Goal: Task Accomplishment & Management: Use online tool/utility

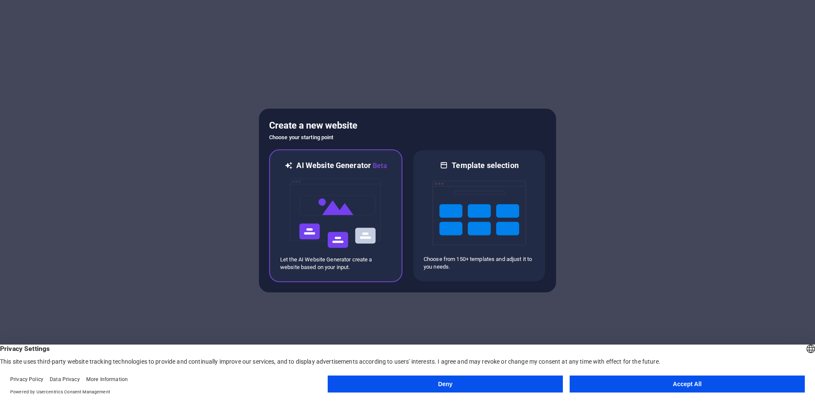
click at [330, 192] on img at bounding box center [335, 213] width 93 height 85
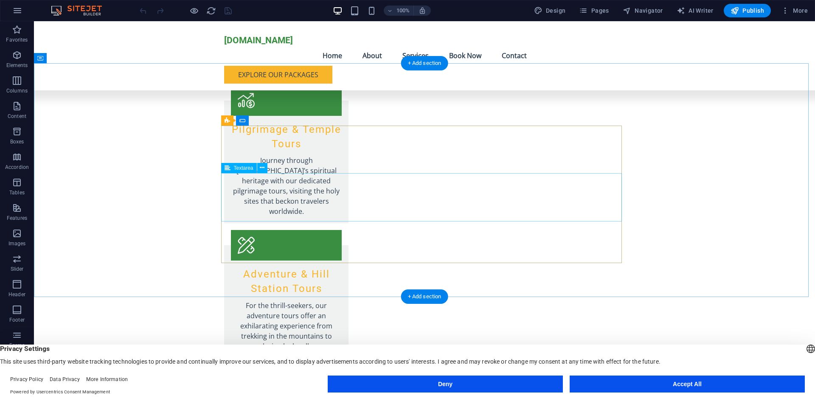
scroll to position [1221, 0]
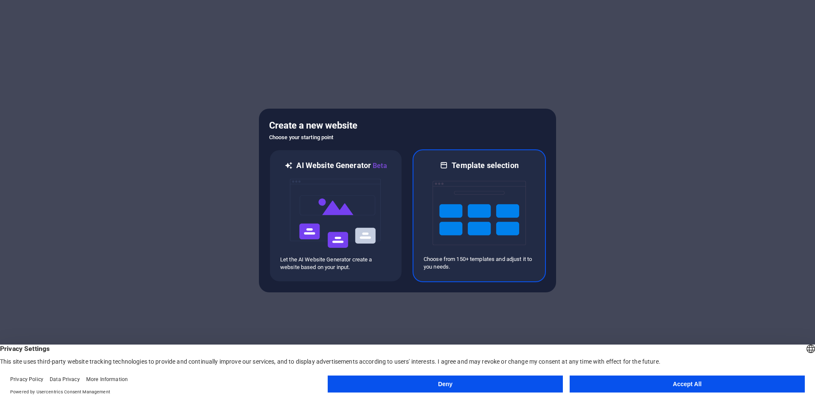
click at [482, 222] on img at bounding box center [479, 213] width 93 height 85
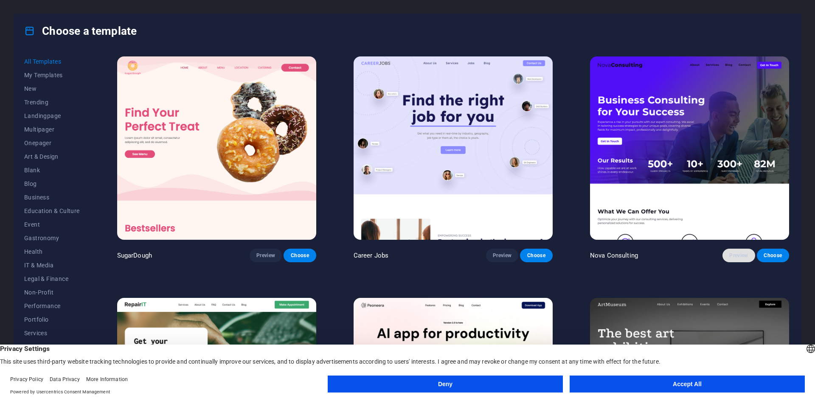
click at [738, 253] on span "Preview" at bounding box center [739, 255] width 19 height 7
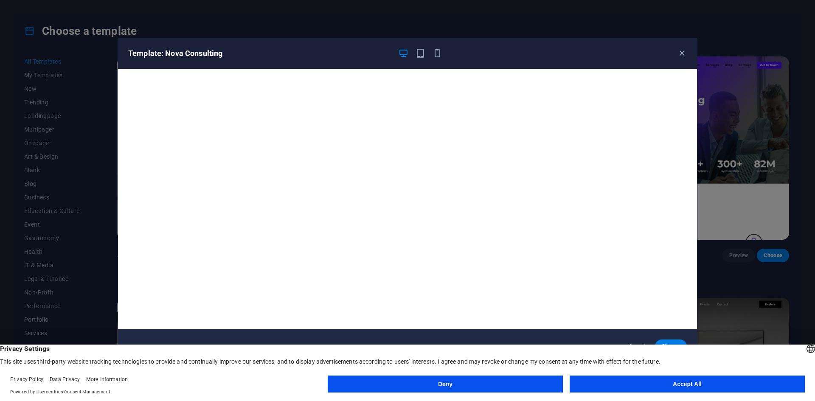
click at [478, 381] on button "Deny" at bounding box center [445, 384] width 235 height 17
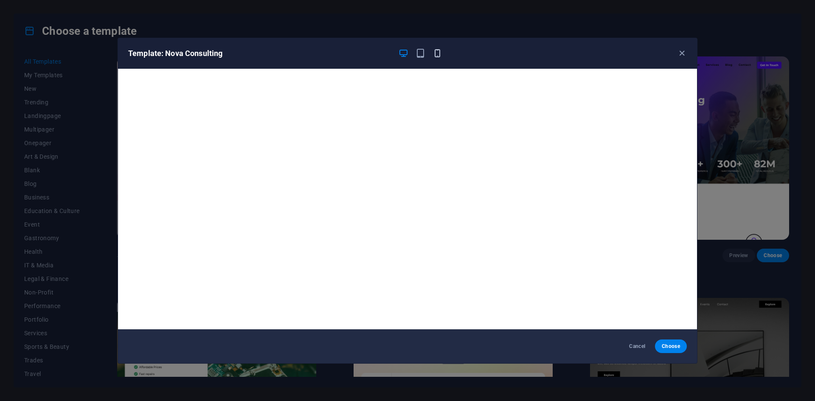
click at [436, 51] on icon "button" at bounding box center [438, 53] width 10 height 10
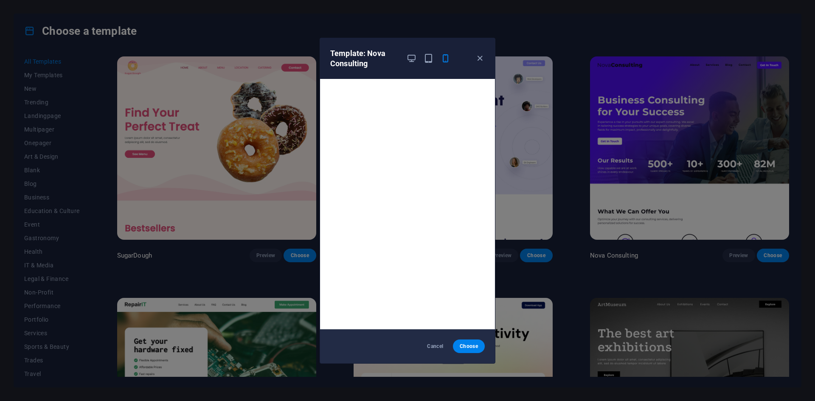
scroll to position [2, 0]
click at [482, 58] on icon "button" at bounding box center [480, 59] width 10 height 10
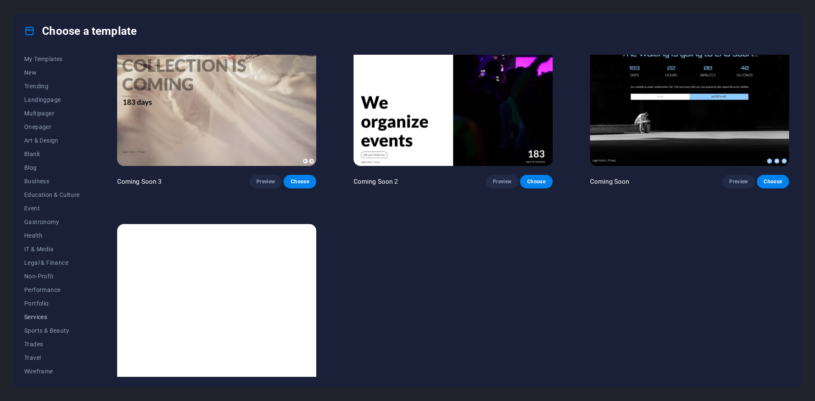
scroll to position [17, 0]
click at [36, 355] on span "Travel" at bounding box center [52, 356] width 56 height 7
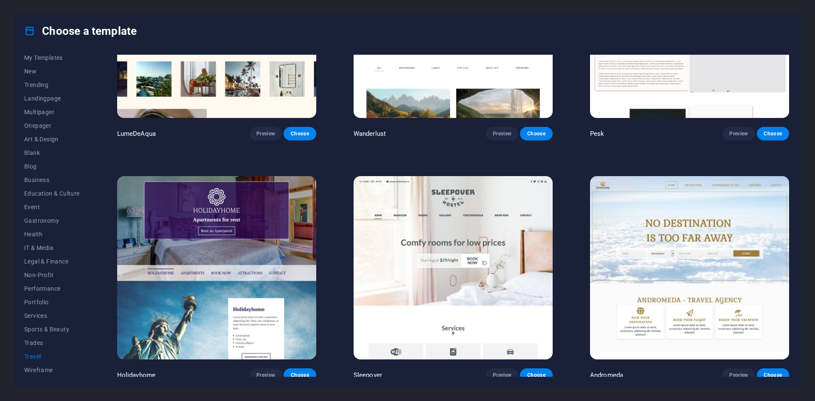
scroll to position [0, 0]
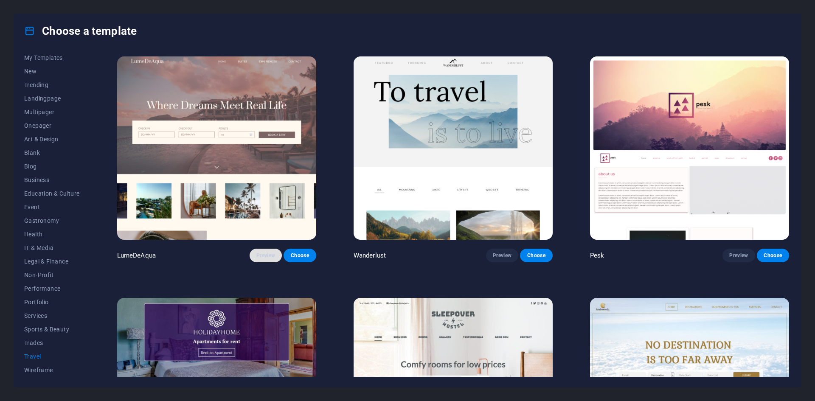
click at [262, 255] on span "Preview" at bounding box center [265, 255] width 19 height 7
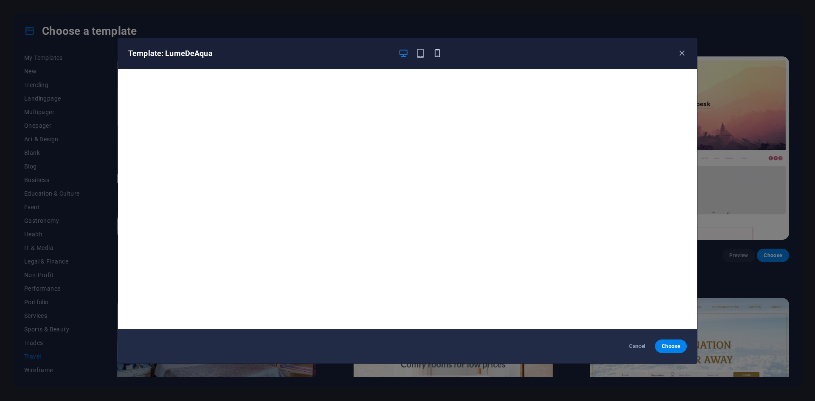
click at [439, 51] on icon "button" at bounding box center [438, 53] width 10 height 10
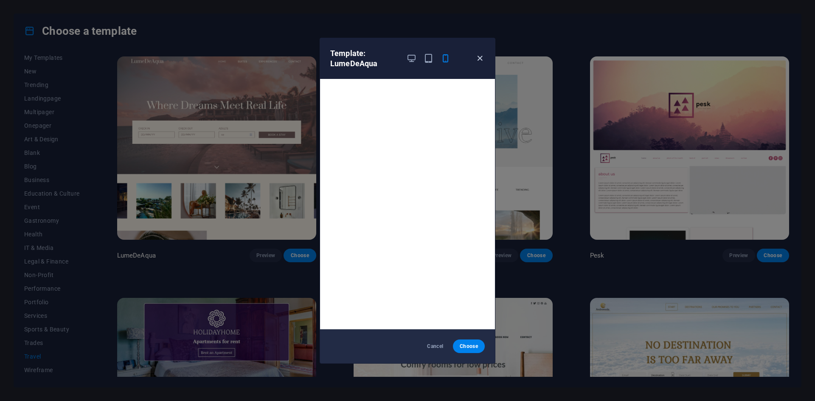
click at [479, 57] on icon "button" at bounding box center [480, 59] width 10 height 10
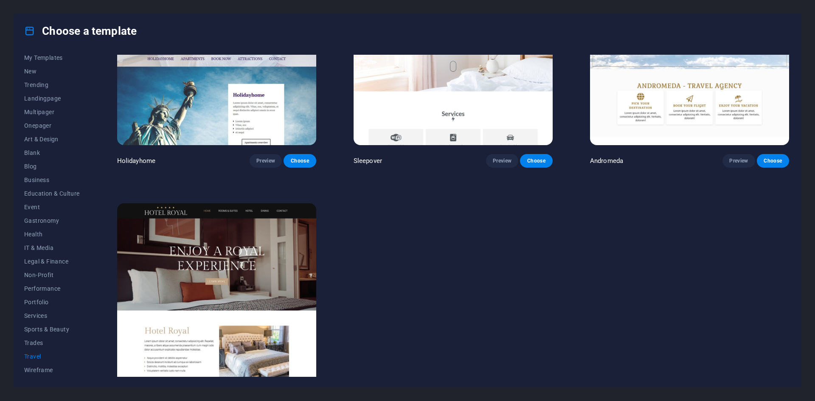
scroll to position [340, 0]
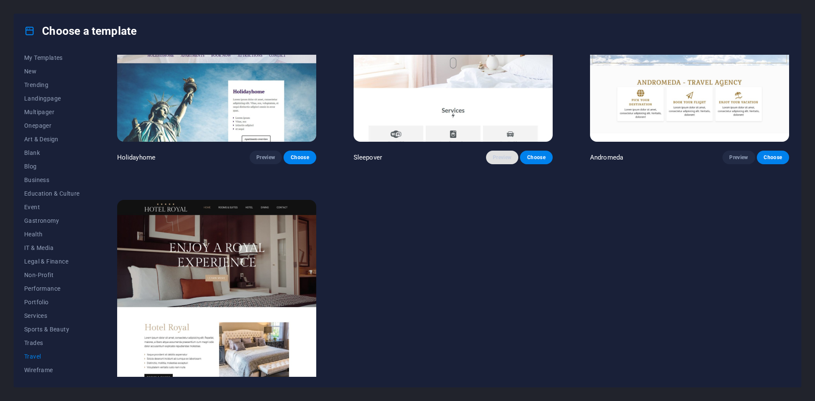
click at [504, 152] on button "Preview" at bounding box center [502, 158] width 32 height 14
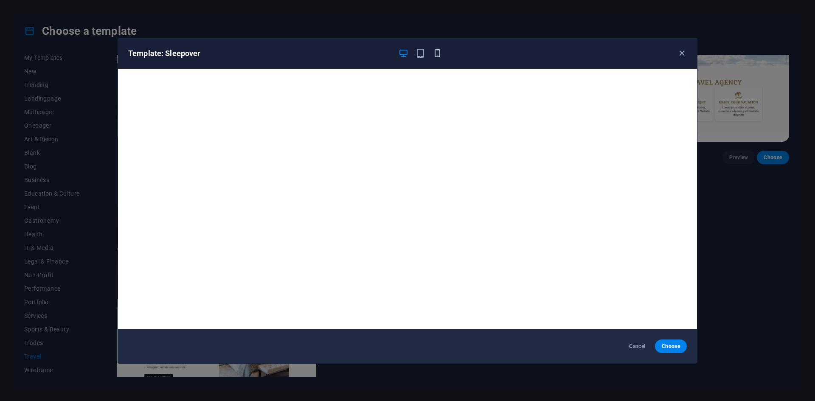
click at [438, 49] on icon "button" at bounding box center [438, 53] width 10 height 10
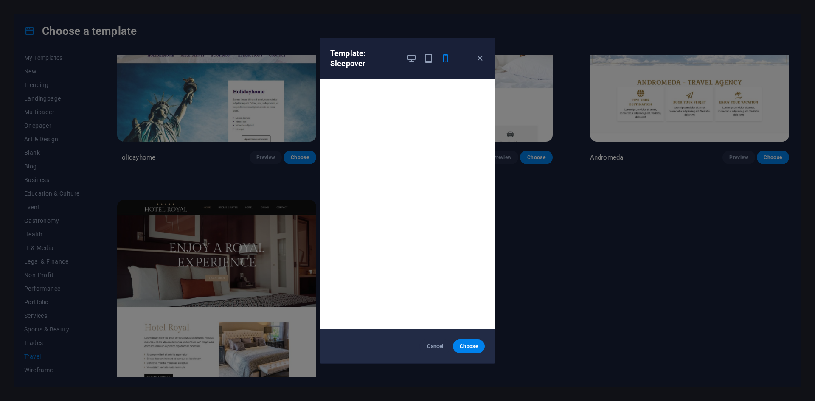
click at [481, 53] on div "Template: Sleepover" at bounding box center [407, 58] width 175 height 41
click at [480, 60] on icon "button" at bounding box center [480, 59] width 10 height 10
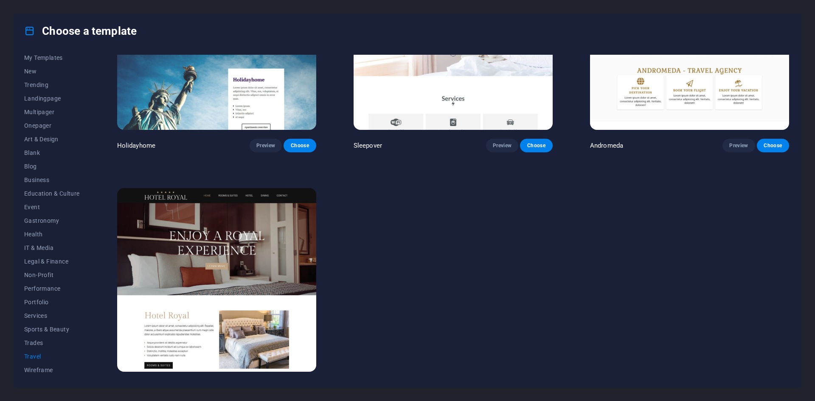
scroll to position [366, 0]
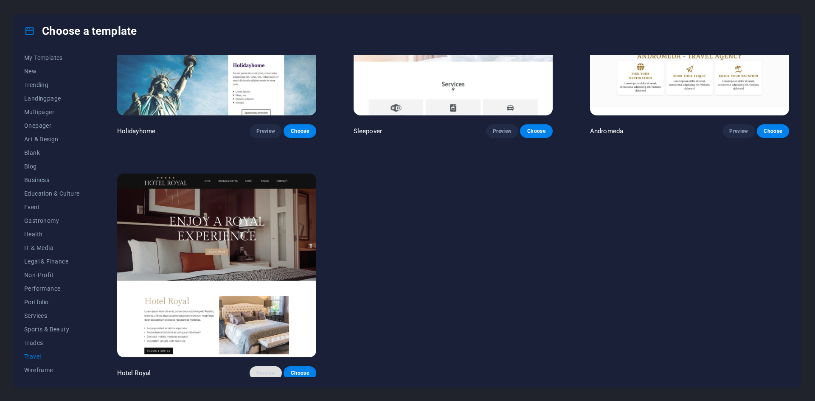
click at [260, 366] on button "Preview" at bounding box center [266, 373] width 32 height 14
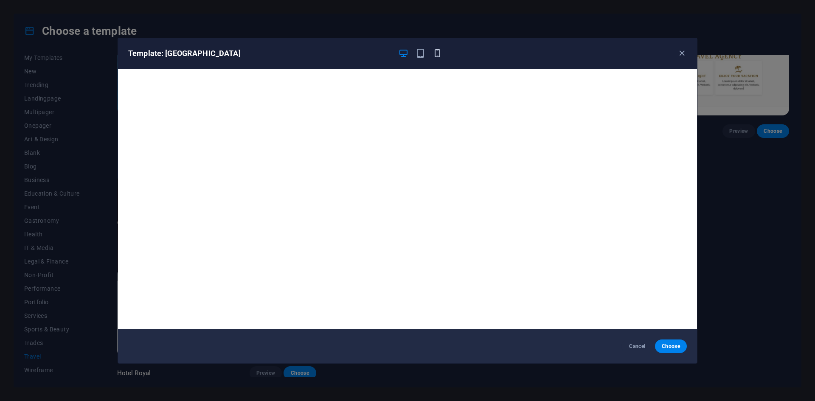
click at [439, 52] on icon "button" at bounding box center [438, 53] width 10 height 10
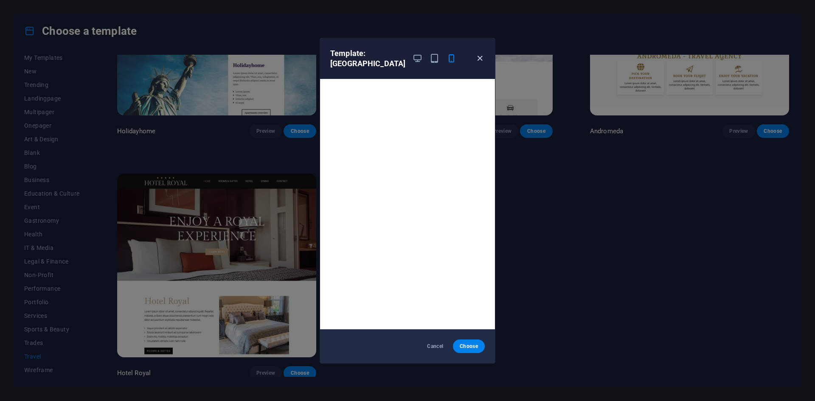
click at [479, 61] on icon "button" at bounding box center [480, 59] width 10 height 10
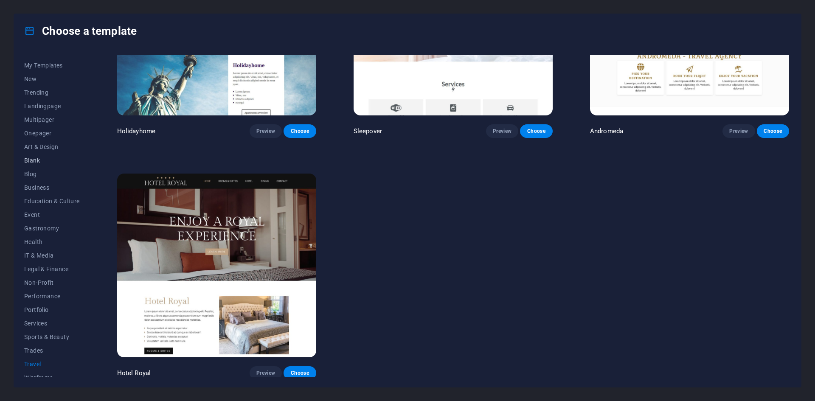
scroll to position [0, 0]
click at [47, 62] on span "All Templates" at bounding box center [52, 61] width 56 height 7
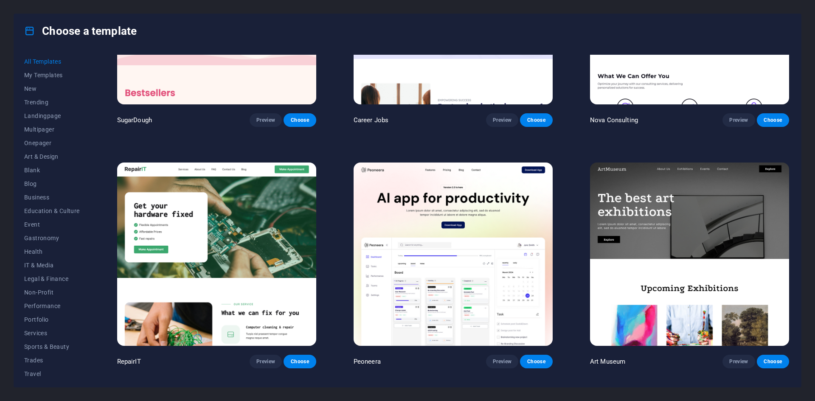
scroll to position [170, 0]
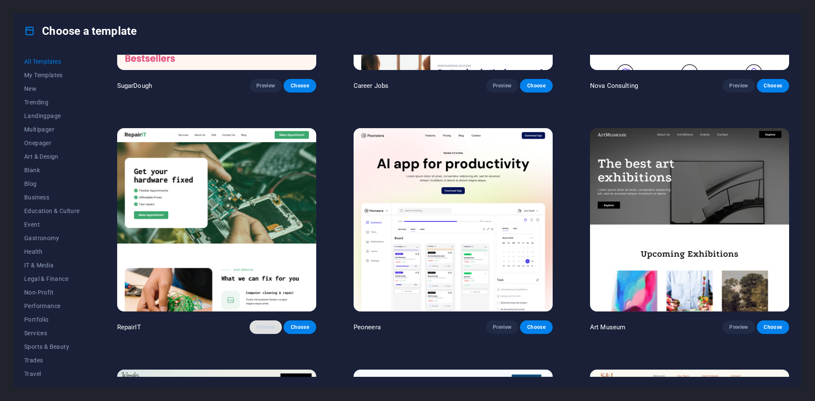
click at [265, 327] on span "Preview" at bounding box center [265, 327] width 19 height 7
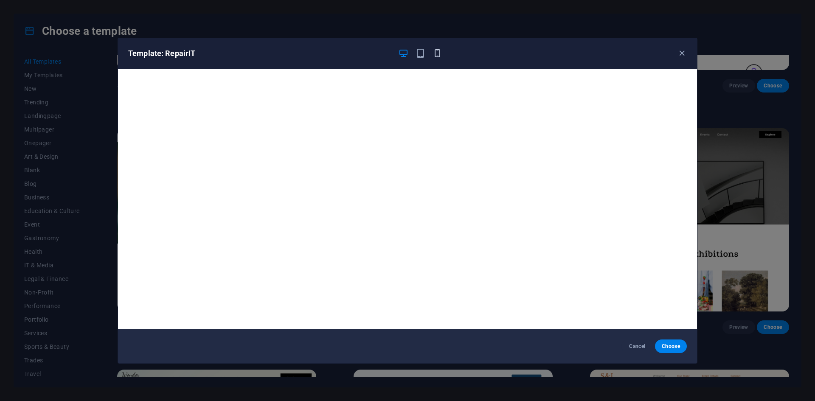
click at [437, 56] on icon "button" at bounding box center [438, 53] width 10 height 10
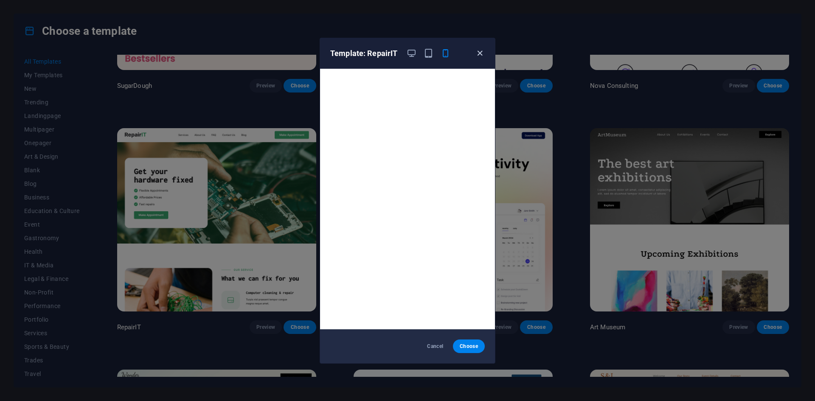
click at [480, 50] on icon "button" at bounding box center [480, 53] width 10 height 10
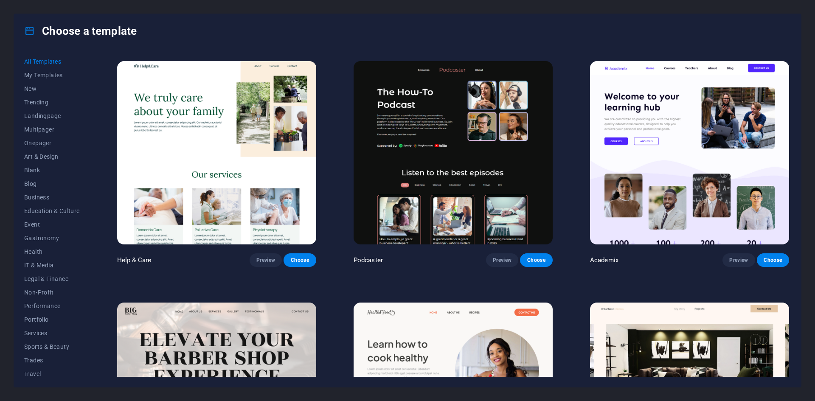
scroll to position [977, 0]
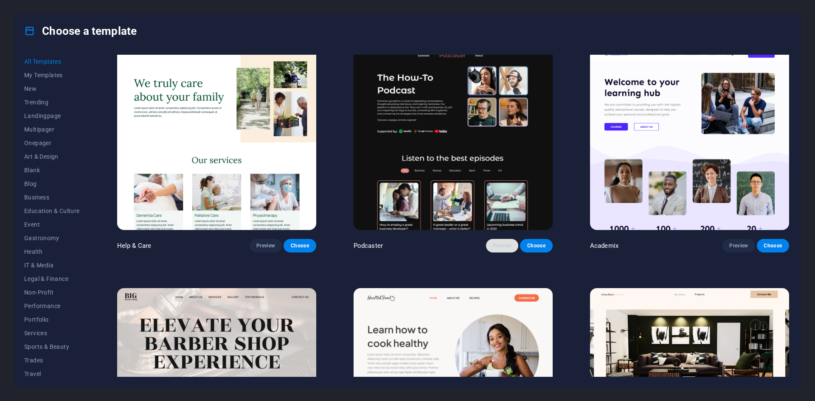
click at [500, 242] on span "Preview" at bounding box center [502, 245] width 19 height 7
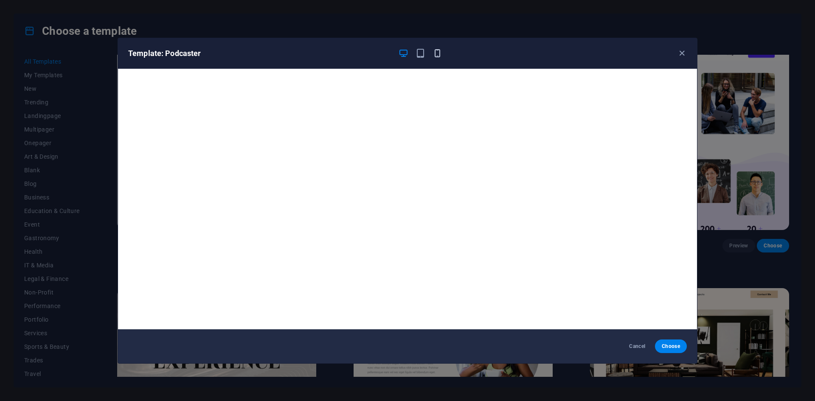
click at [436, 51] on icon "button" at bounding box center [438, 53] width 10 height 10
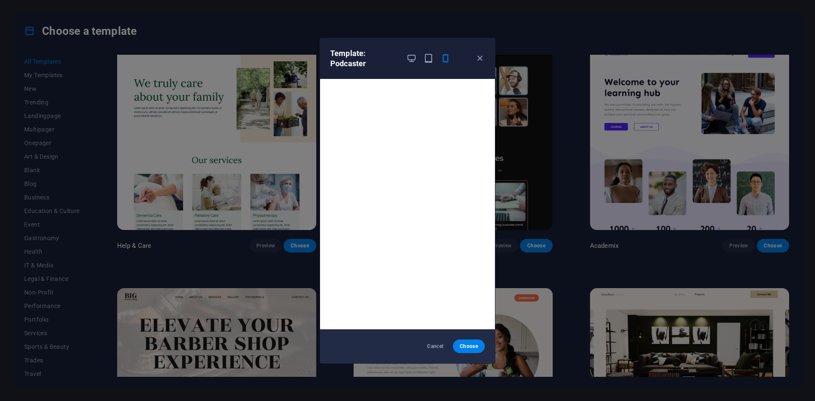
click at [485, 56] on div "Template: Podcaster" at bounding box center [407, 58] width 175 height 41
click at [482, 56] on icon "button" at bounding box center [480, 59] width 10 height 10
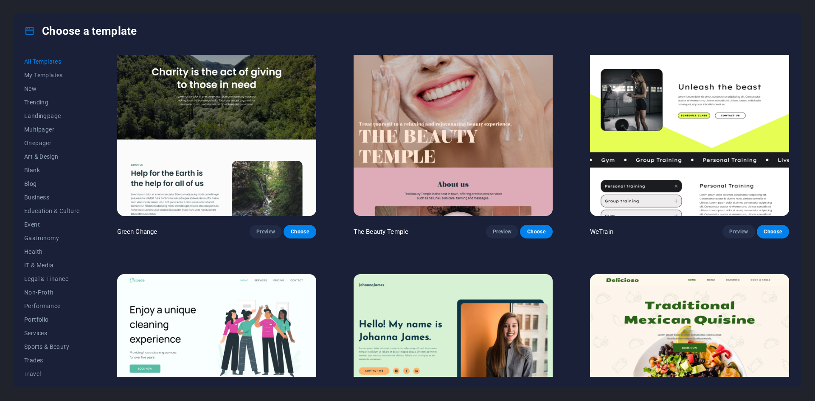
scroll to position [1486, 0]
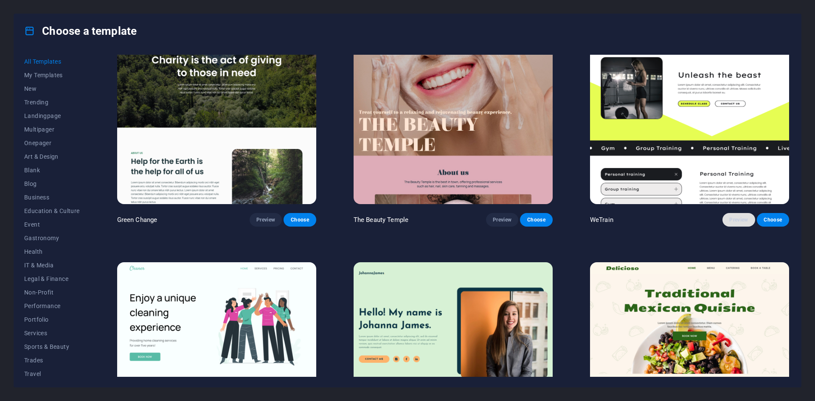
click at [731, 217] on span "Preview" at bounding box center [739, 220] width 19 height 7
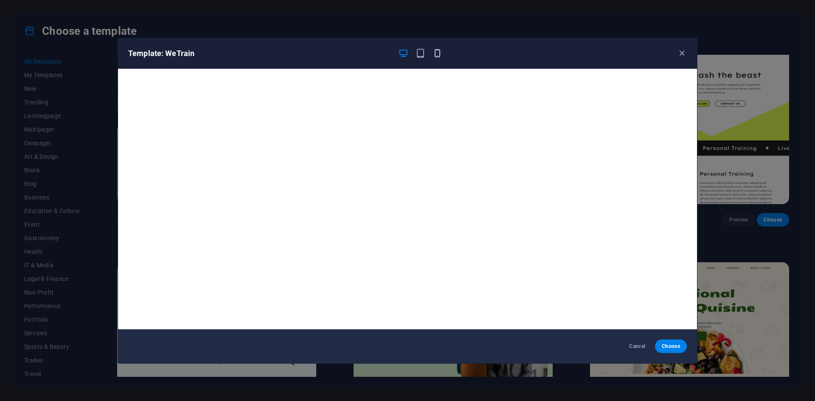
click at [440, 52] on icon "button" at bounding box center [438, 53] width 10 height 10
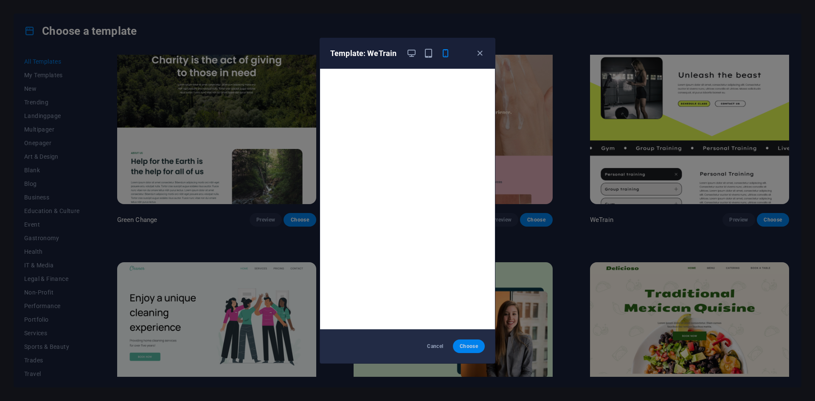
click at [476, 349] on span "Choose" at bounding box center [469, 346] width 18 height 7
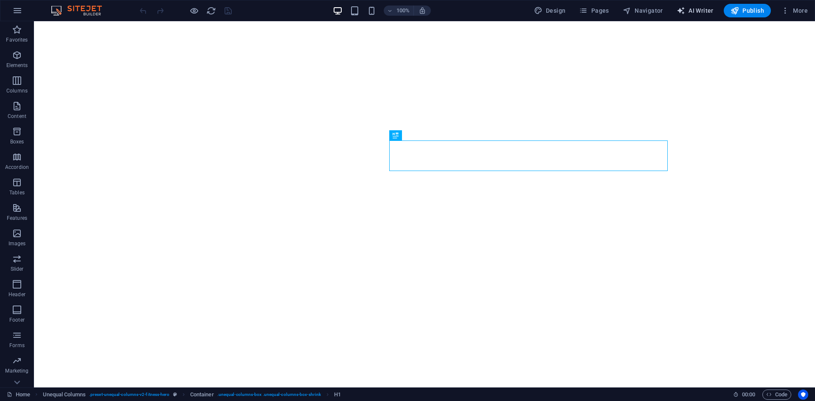
click at [702, 10] on span "AI Writer" at bounding box center [695, 10] width 37 height 8
select select "English"
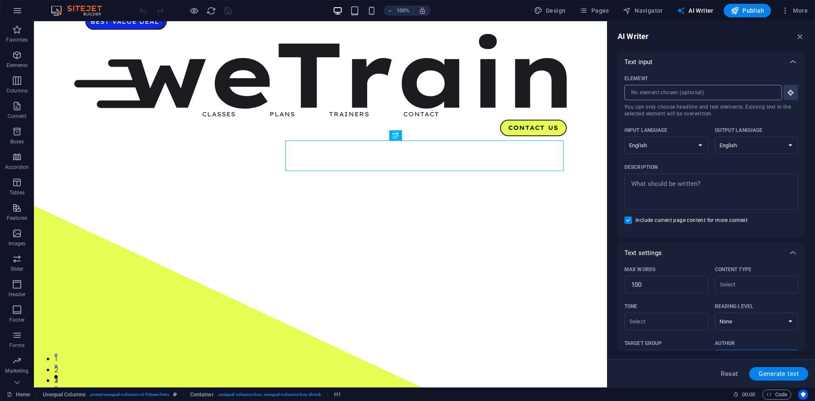
click at [687, 89] on input "Element ​ You can only choose headline and text elements. Existing text in the …" at bounding box center [701, 92] width 152 height 15
click at [802, 37] on icon "button" at bounding box center [800, 36] width 9 height 9
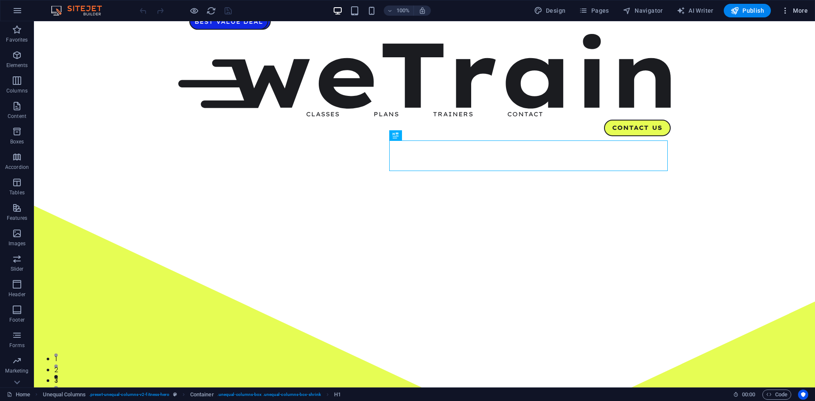
click at [786, 9] on icon "button" at bounding box center [785, 10] width 8 height 8
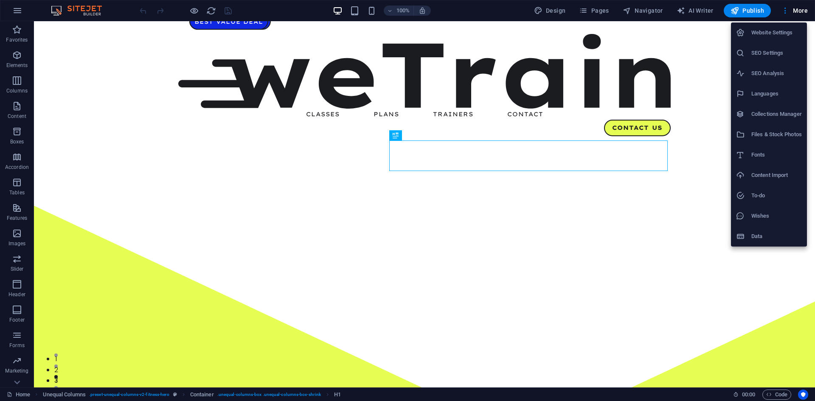
click at [783, 33] on h6 "Website Settings" at bounding box center [777, 33] width 51 height 10
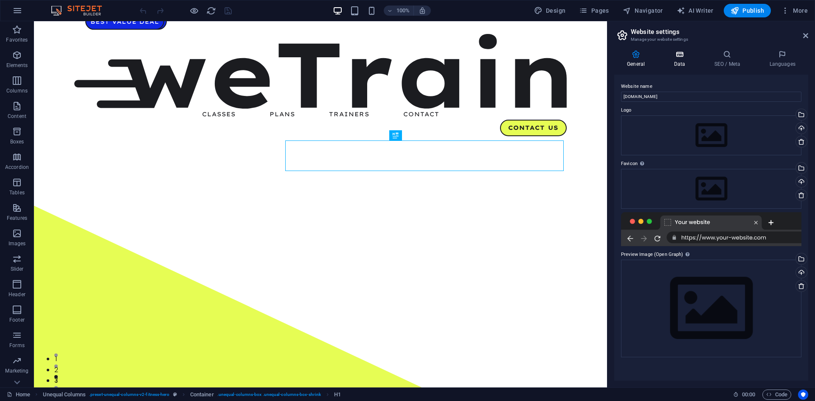
click at [685, 56] on icon at bounding box center [679, 54] width 37 height 8
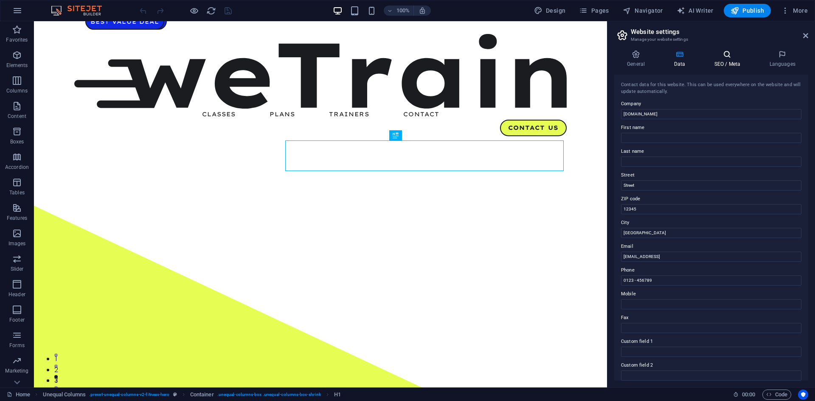
click at [728, 56] on icon at bounding box center [728, 54] width 52 height 8
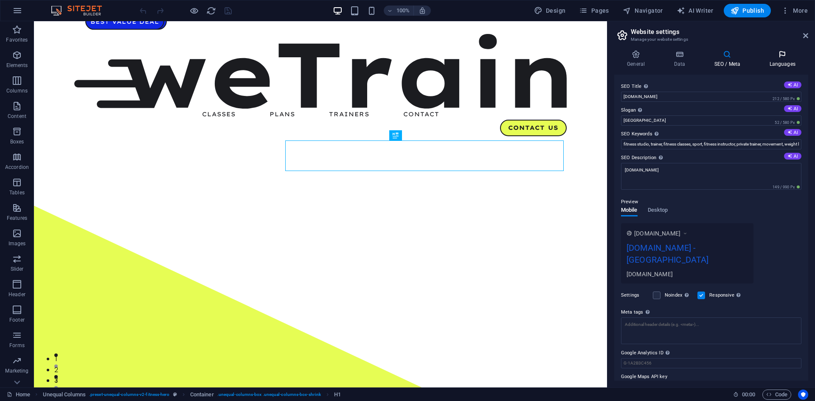
click at [775, 59] on h4 "Languages" at bounding box center [783, 59] width 52 height 18
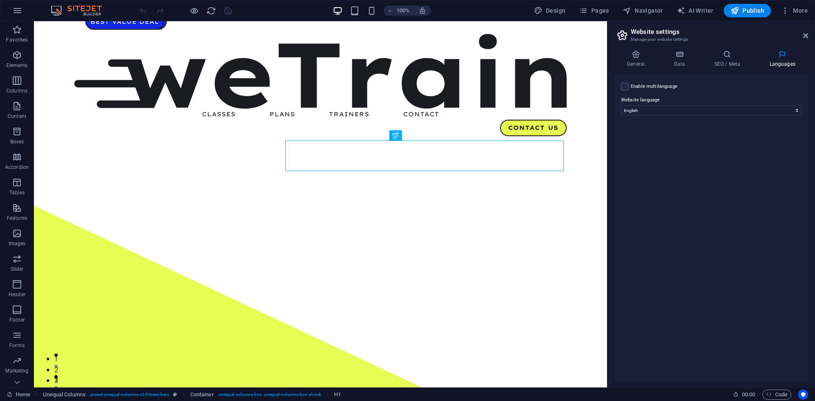
click at [806, 32] on h2 "Website settings" at bounding box center [720, 32] width 178 height 8
click at [787, 9] on icon "button" at bounding box center [785, 10] width 8 height 8
click at [595, 8] on div at bounding box center [407, 200] width 815 height 401
click at [588, 11] on icon "button" at bounding box center [583, 10] width 8 height 8
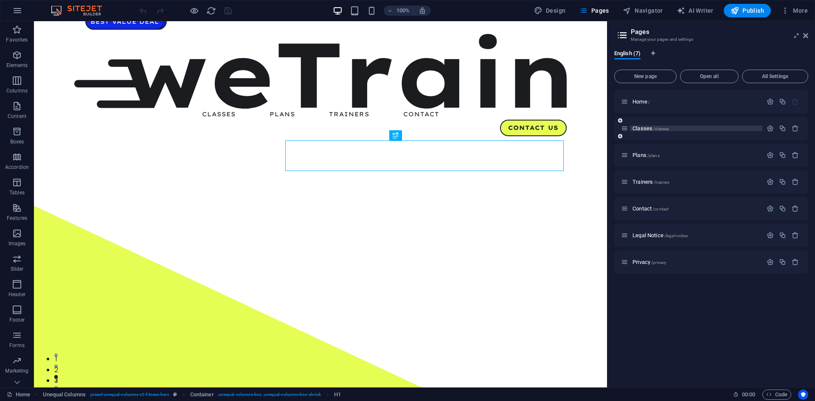
click at [651, 127] on span "Classes /classes" at bounding box center [651, 128] width 37 height 6
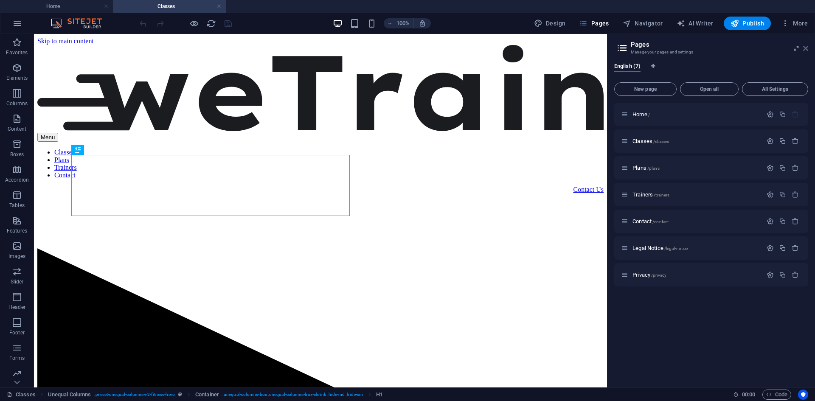
click at [804, 46] on icon at bounding box center [805, 48] width 5 height 7
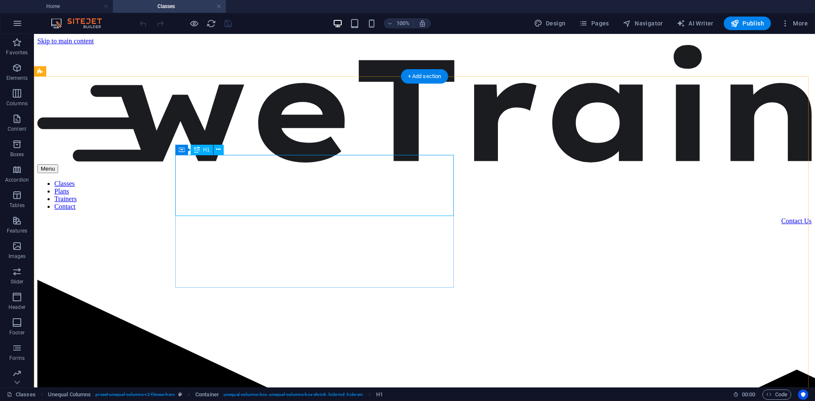
click at [219, 149] on icon at bounding box center [218, 149] width 5 height 9
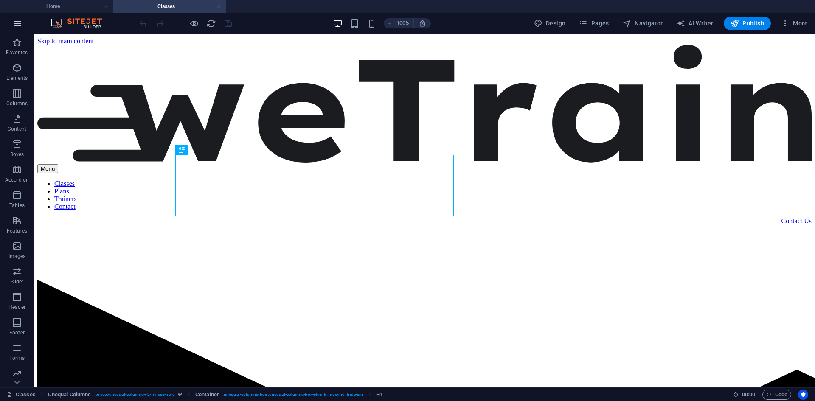
click at [14, 20] on icon "button" at bounding box center [17, 23] width 10 height 10
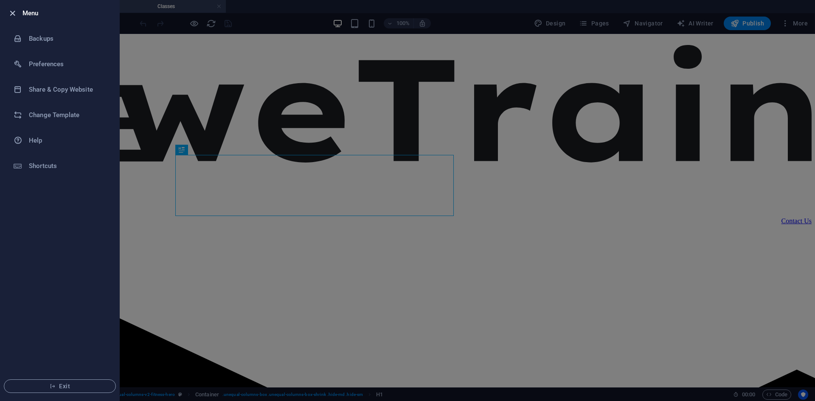
click at [12, 13] on icon "button" at bounding box center [13, 13] width 10 height 10
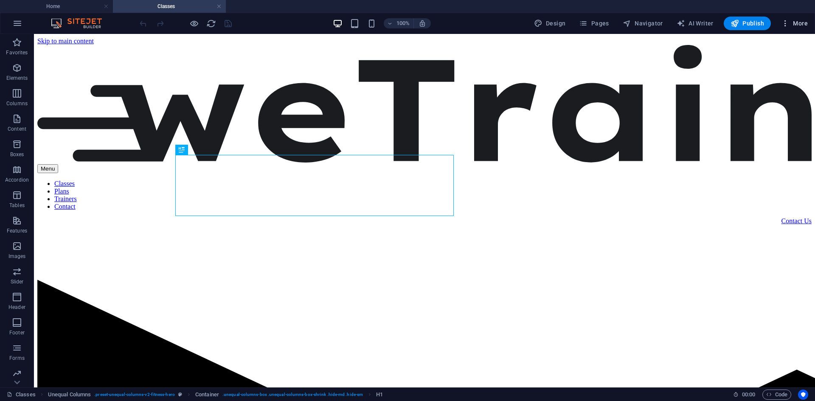
click at [795, 24] on span "More" at bounding box center [794, 23] width 27 height 8
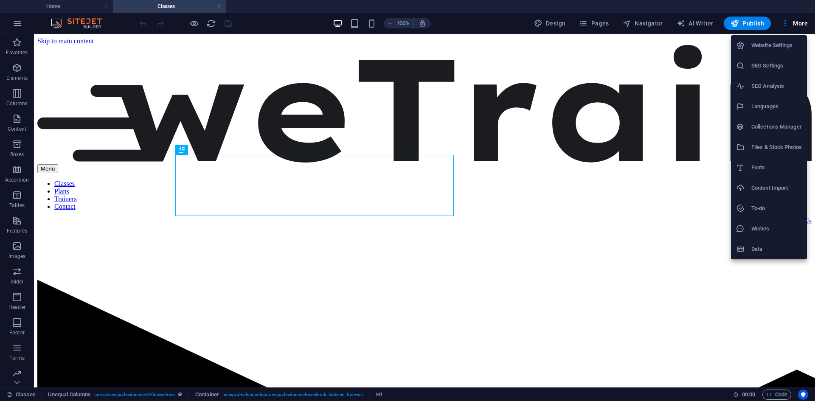
click at [779, 43] on h6 "Website Settings" at bounding box center [777, 45] width 51 height 10
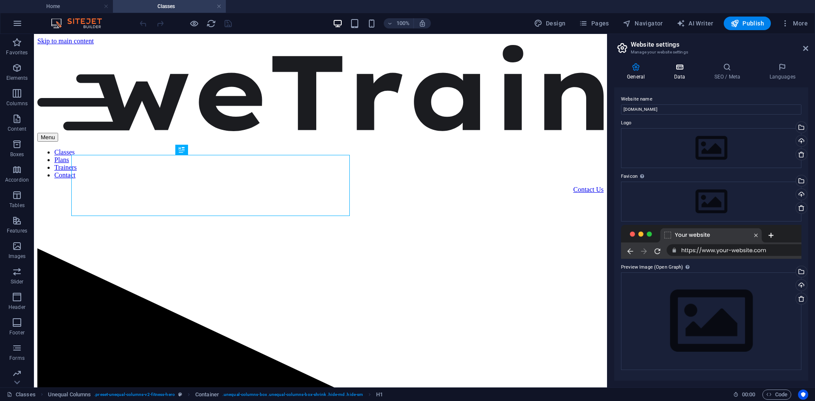
click at [678, 71] on icon at bounding box center [679, 67] width 37 height 8
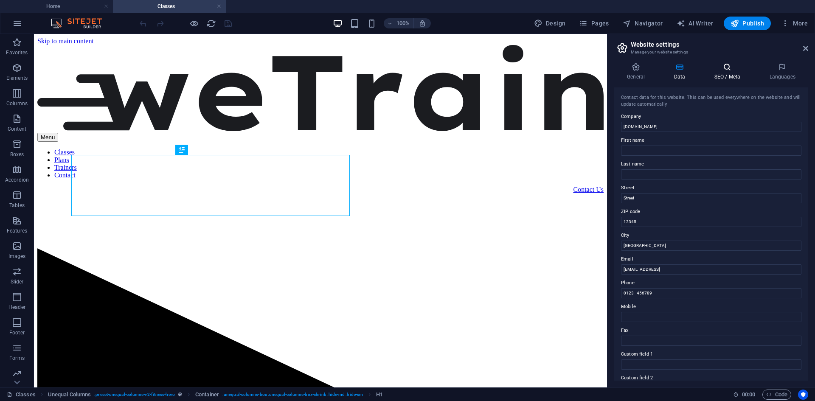
click at [728, 76] on h4 "SEO / Meta" at bounding box center [729, 72] width 55 height 18
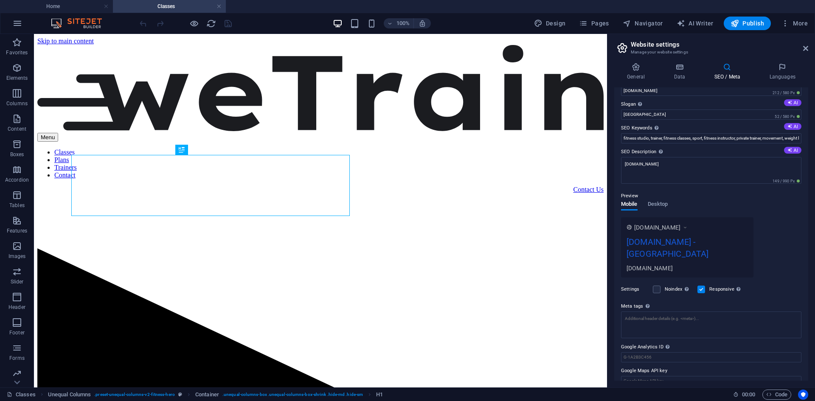
scroll to position [19, 0]
click at [667, 201] on span "Desktop" at bounding box center [658, 205] width 20 height 12
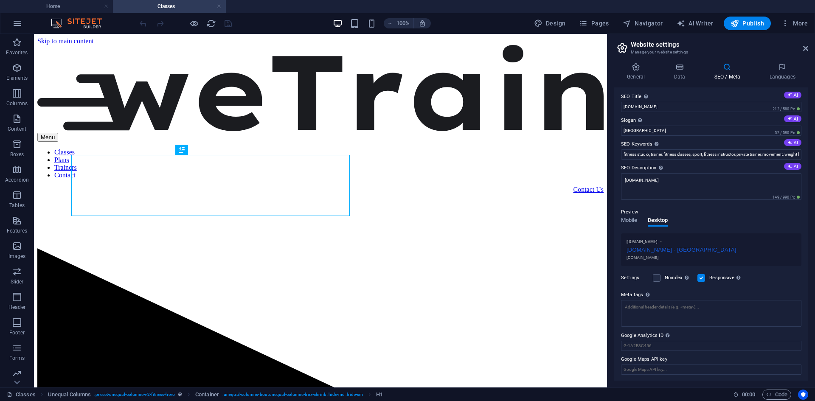
scroll to position [0, 0]
click at [783, 70] on icon at bounding box center [783, 67] width 52 height 8
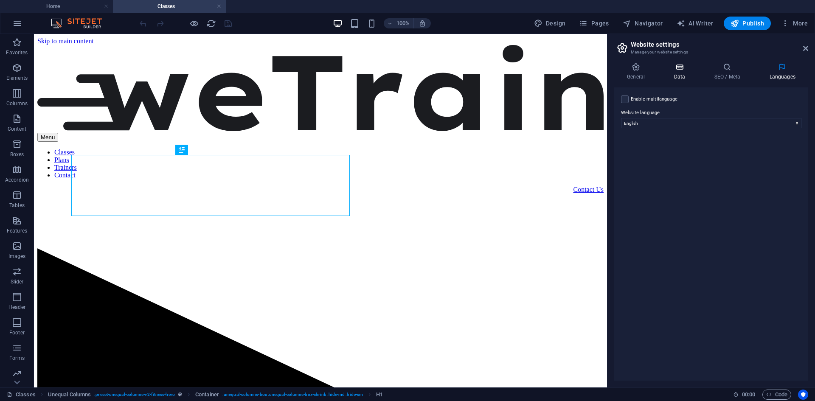
click at [688, 71] on icon at bounding box center [679, 67] width 37 height 8
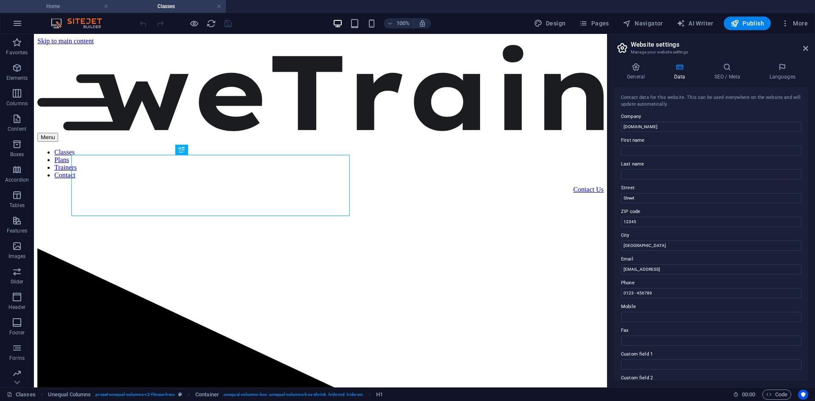
click at [76, 6] on h4 "Home" at bounding box center [56, 6] width 113 height 9
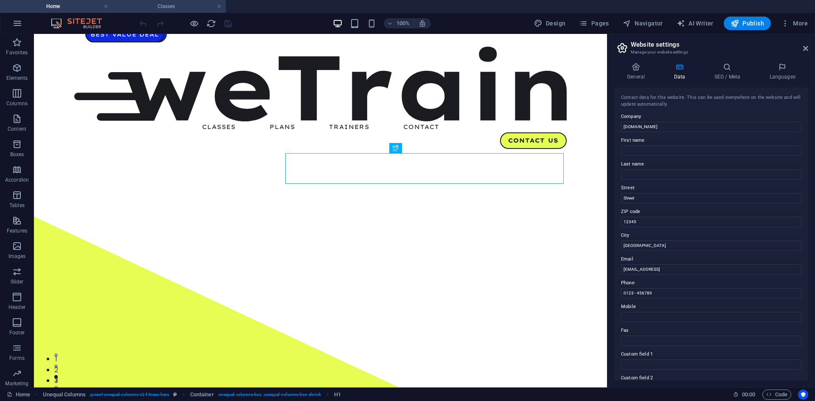
click at [161, 6] on h4 "Classes" at bounding box center [169, 6] width 113 height 9
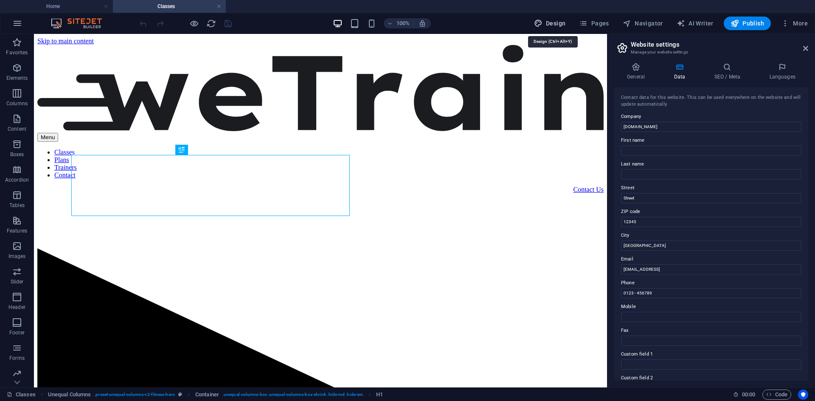
click at [554, 20] on span "Design" at bounding box center [550, 23] width 32 height 8
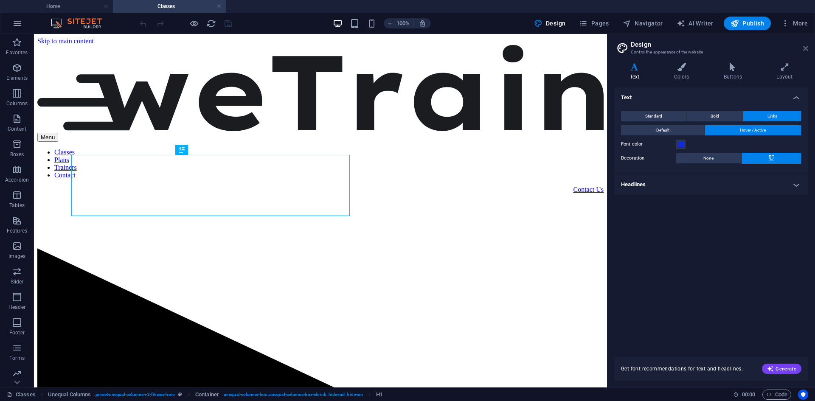
click at [806, 48] on icon at bounding box center [805, 48] width 5 height 7
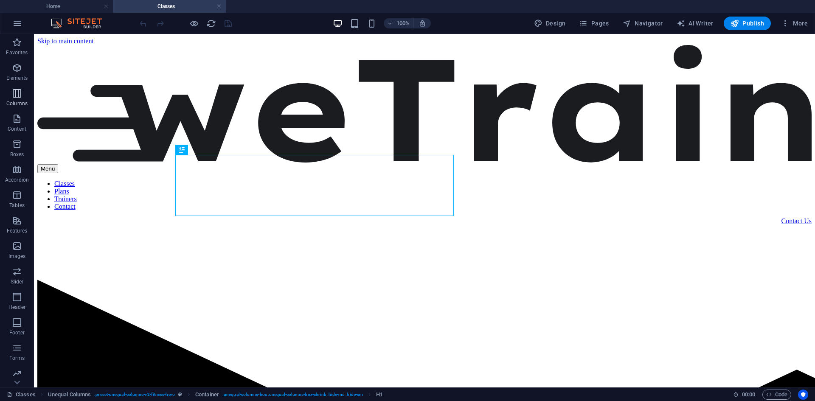
click at [17, 98] on icon "button" at bounding box center [17, 93] width 10 height 10
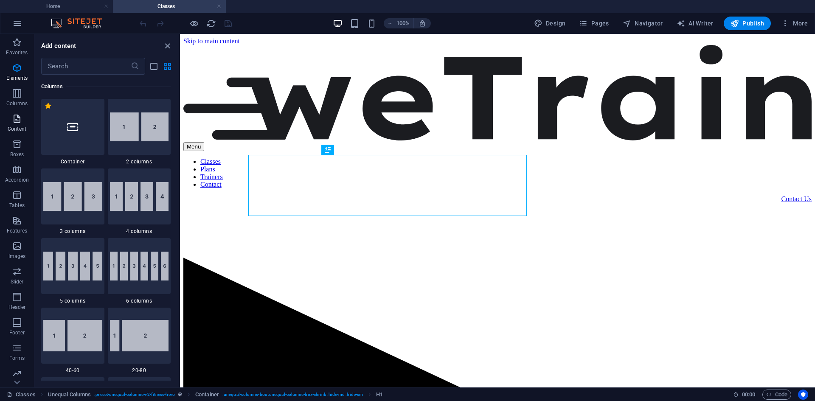
click at [14, 127] on p "Content" at bounding box center [17, 129] width 19 height 7
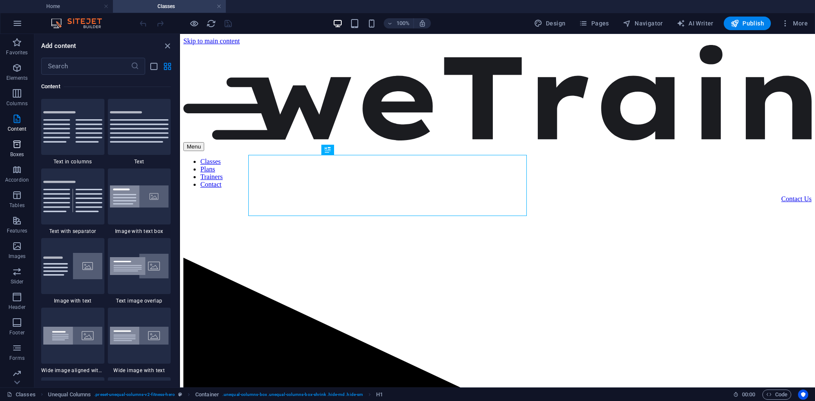
click at [19, 149] on icon "button" at bounding box center [17, 144] width 10 height 10
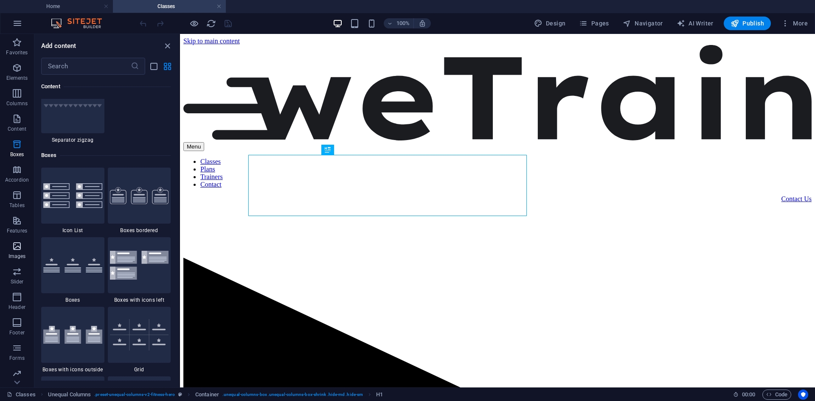
scroll to position [2342, 0]
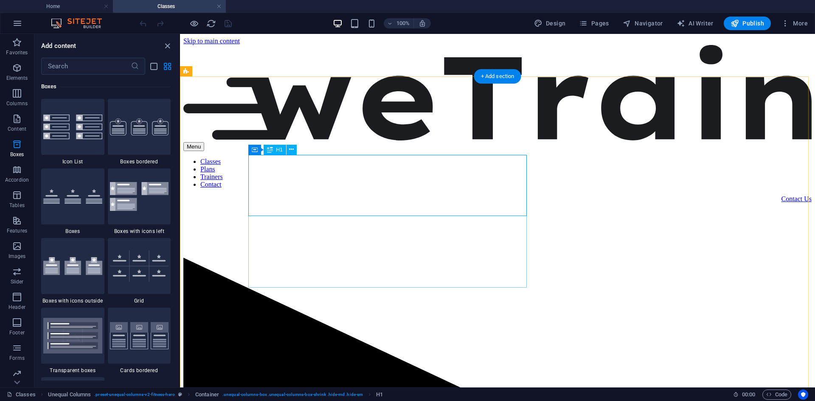
click at [293, 149] on icon at bounding box center [291, 149] width 5 height 9
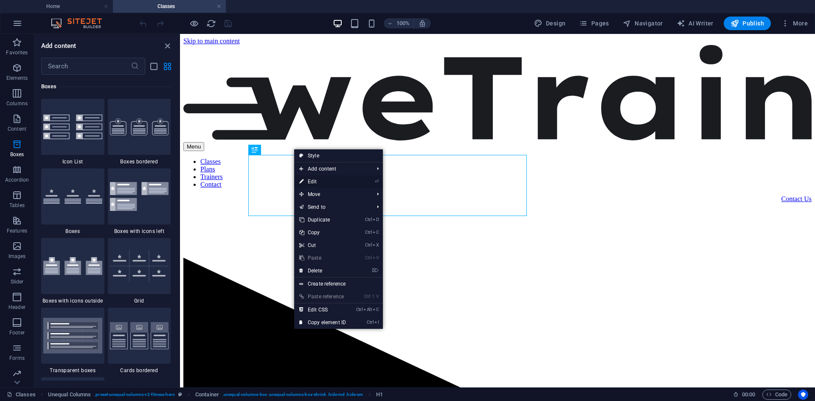
click at [330, 180] on link "⏎ Edit" at bounding box center [322, 181] width 57 height 13
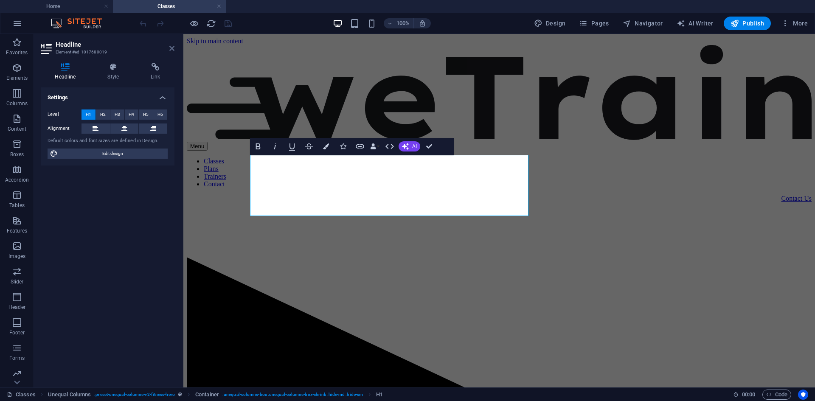
click at [172, 48] on icon at bounding box center [171, 48] width 5 height 7
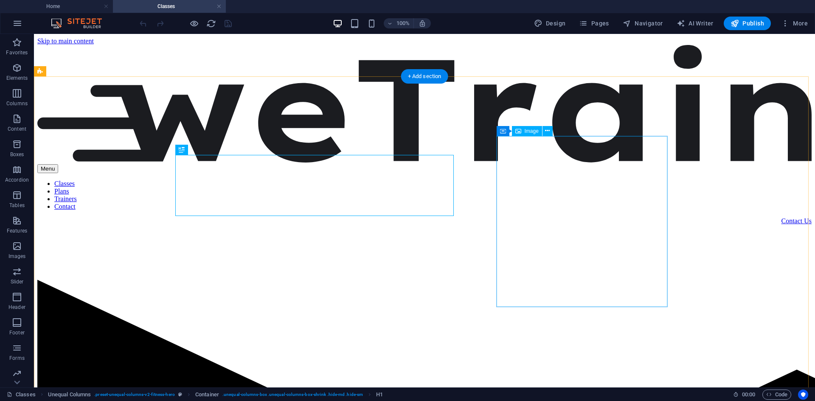
click at [525, 132] on span "Image" at bounding box center [532, 131] width 14 height 5
click at [548, 133] on icon at bounding box center [547, 131] width 5 height 9
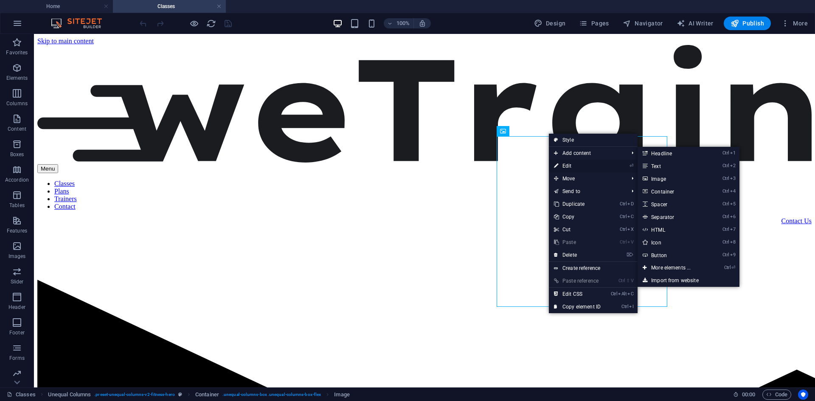
click at [563, 163] on link "⏎ Edit" at bounding box center [577, 166] width 57 height 13
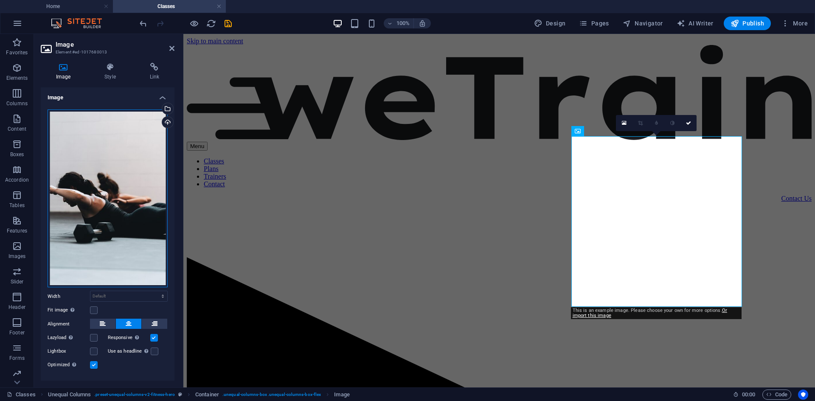
click at [87, 183] on div "Drag files here, click to choose files or select files from Files or our free s…" at bounding box center [108, 199] width 120 height 178
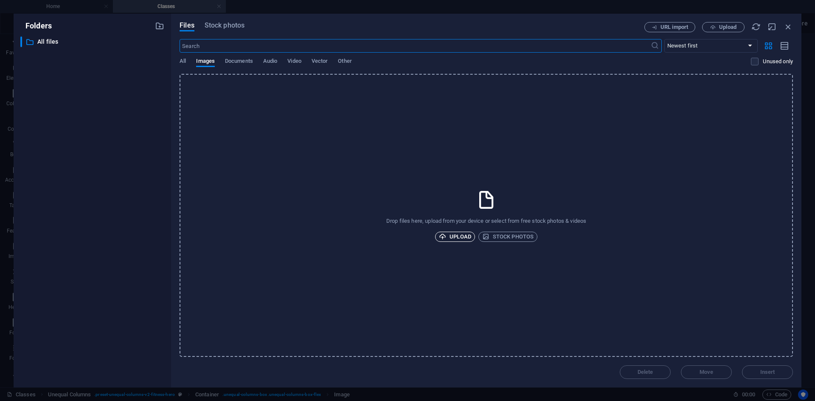
click at [459, 240] on span "Upload" at bounding box center [455, 237] width 32 height 10
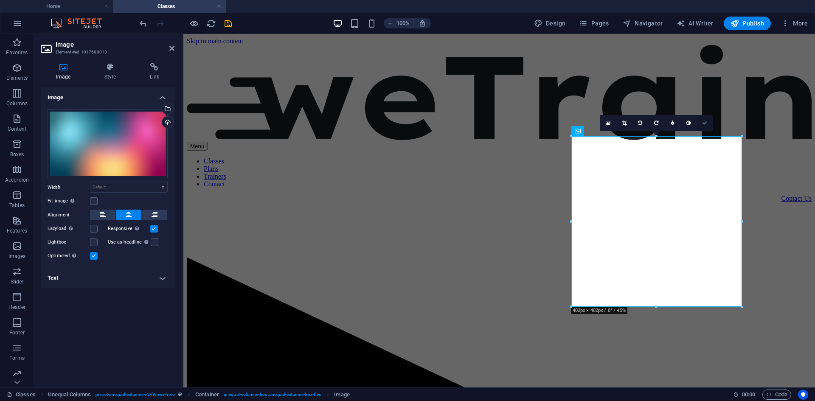
click at [708, 119] on link at bounding box center [705, 123] width 16 height 16
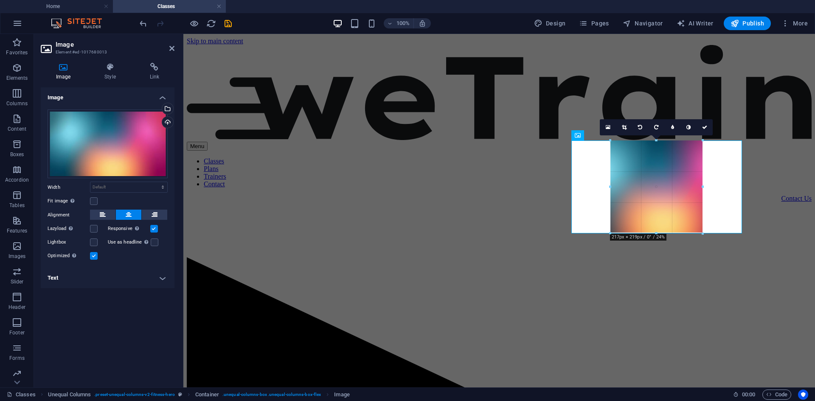
drag, startPoint x: 742, startPoint y: 136, endPoint x: 654, endPoint y: 211, distance: 116.0
type input "223"
select select "px"
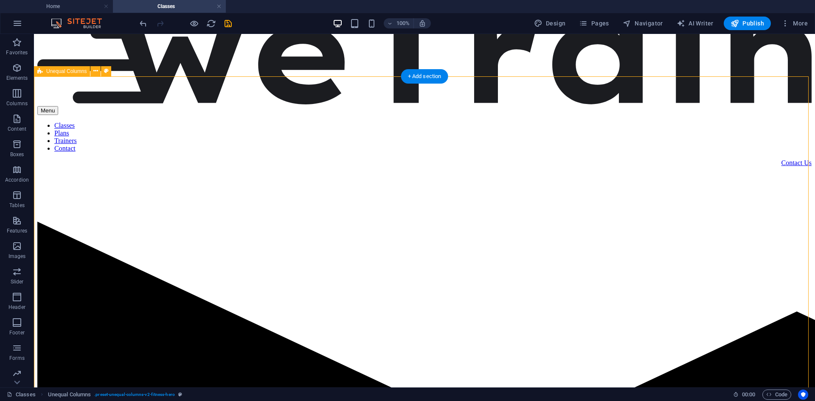
scroll to position [170, 0]
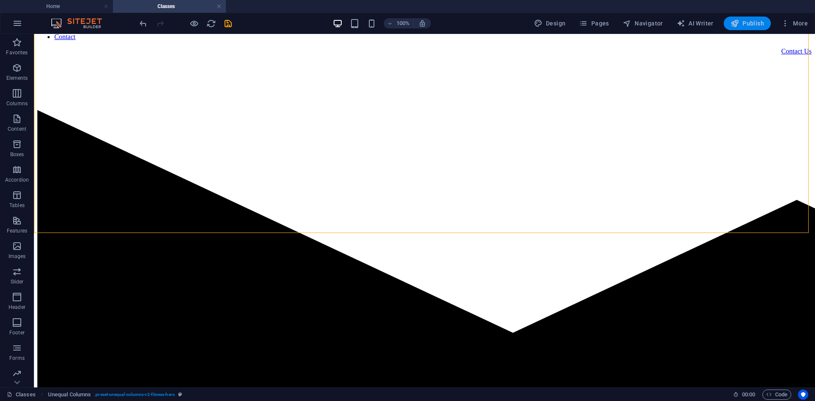
click at [749, 22] on span "Publish" at bounding box center [748, 23] width 34 height 8
checkbox input "false"
